Goal: Find specific page/section: Find specific page/section

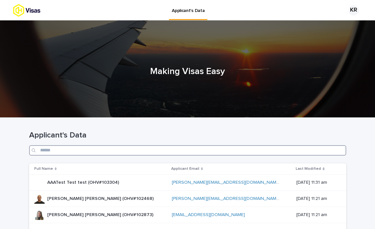
click at [126, 152] on input "Search" at bounding box center [187, 150] width 317 height 10
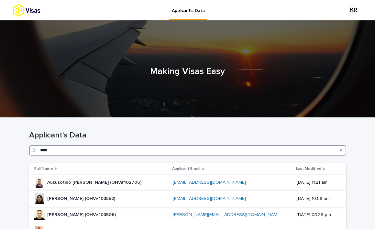
type input "****"
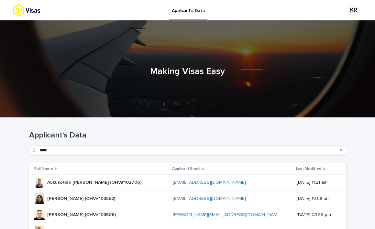
click at [117, 198] on div "[PERSON_NAME] (OHV#103552) [PERSON_NAME] (OHV#103552)" at bounding box center [100, 199] width 133 height 11
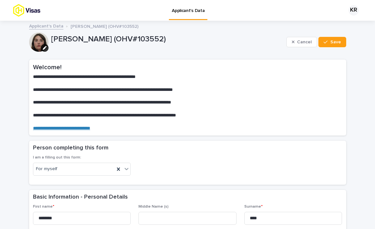
click at [37, 10] on img at bounding box center [38, 10] width 51 height 13
